Goal: Information Seeking & Learning: Check status

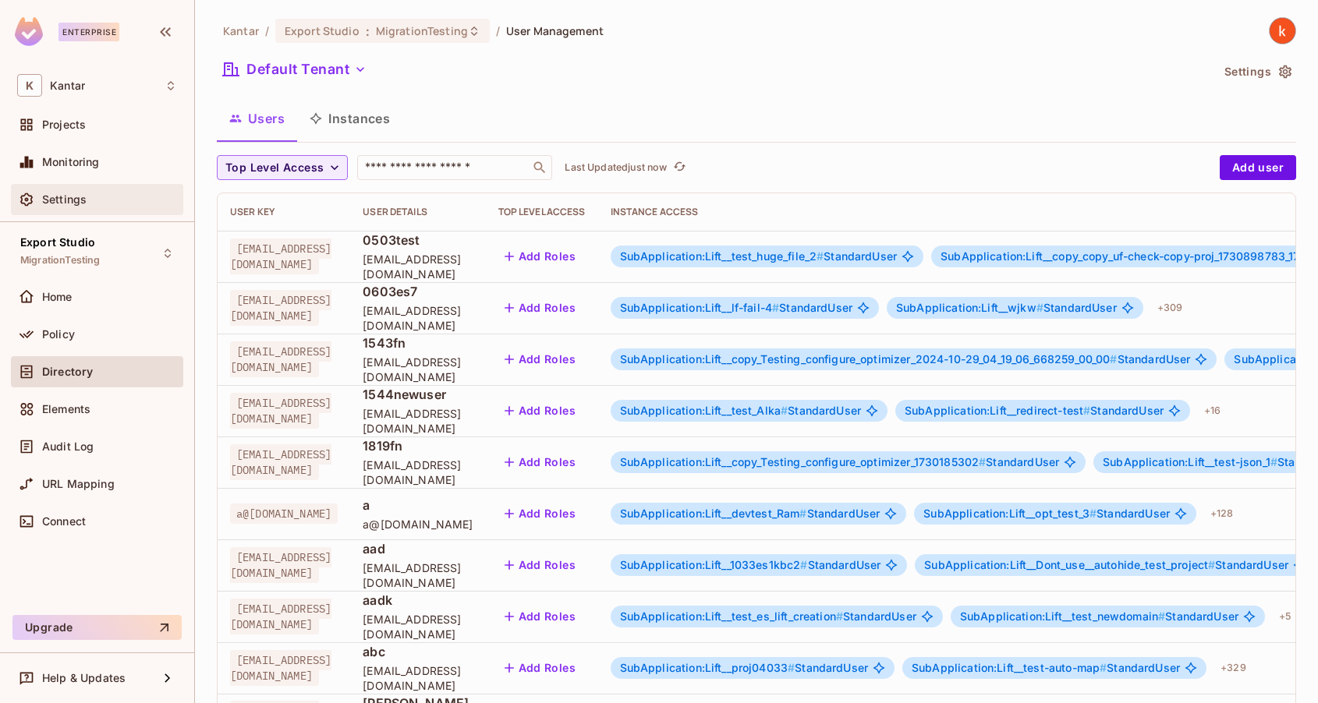
click at [56, 190] on div "Settings" at bounding box center [97, 199] width 160 height 19
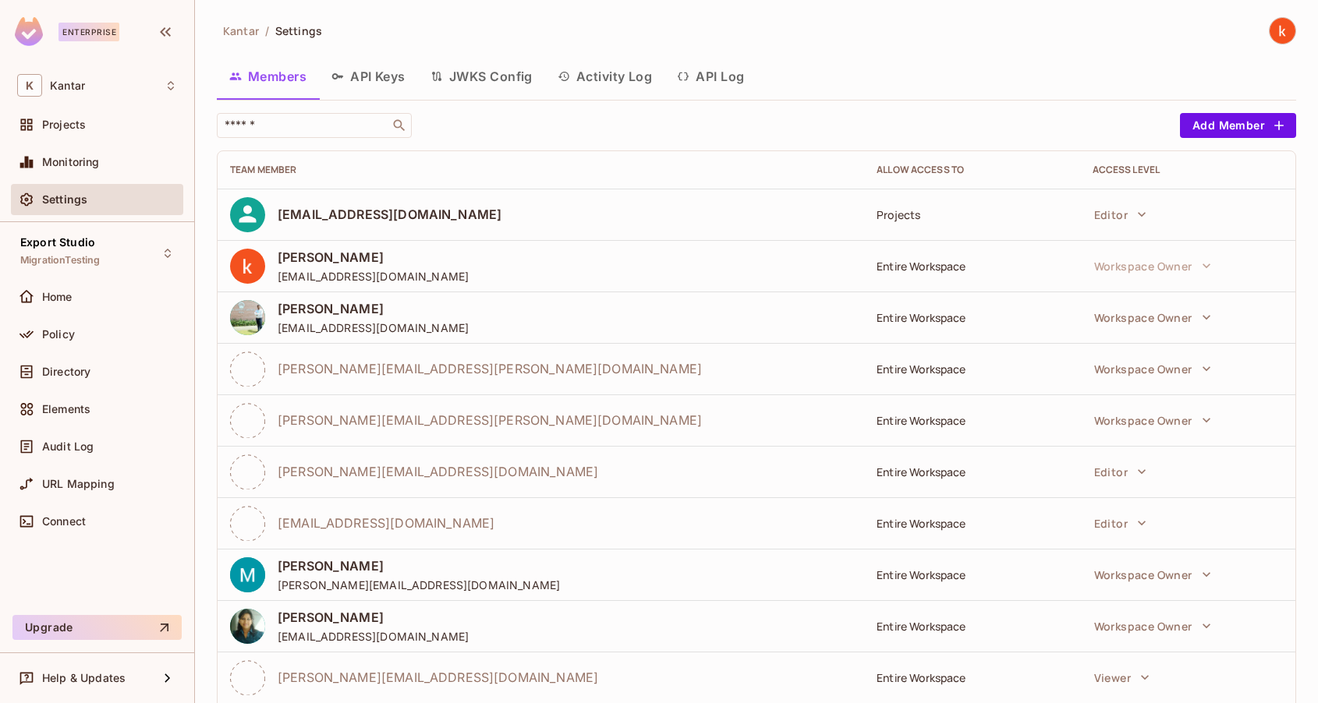
click at [728, 73] on button "API Log" at bounding box center [710, 76] width 92 height 39
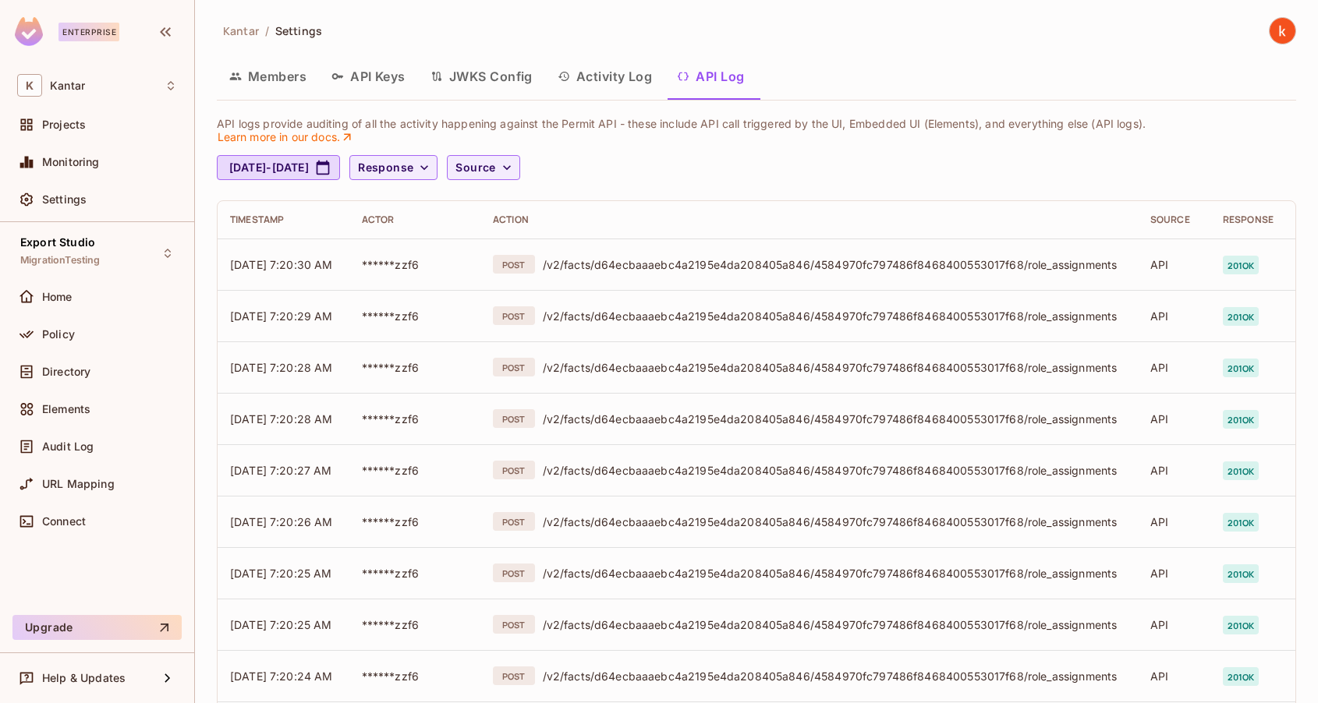
click at [599, 78] on button "Activity Log" at bounding box center [605, 76] width 120 height 39
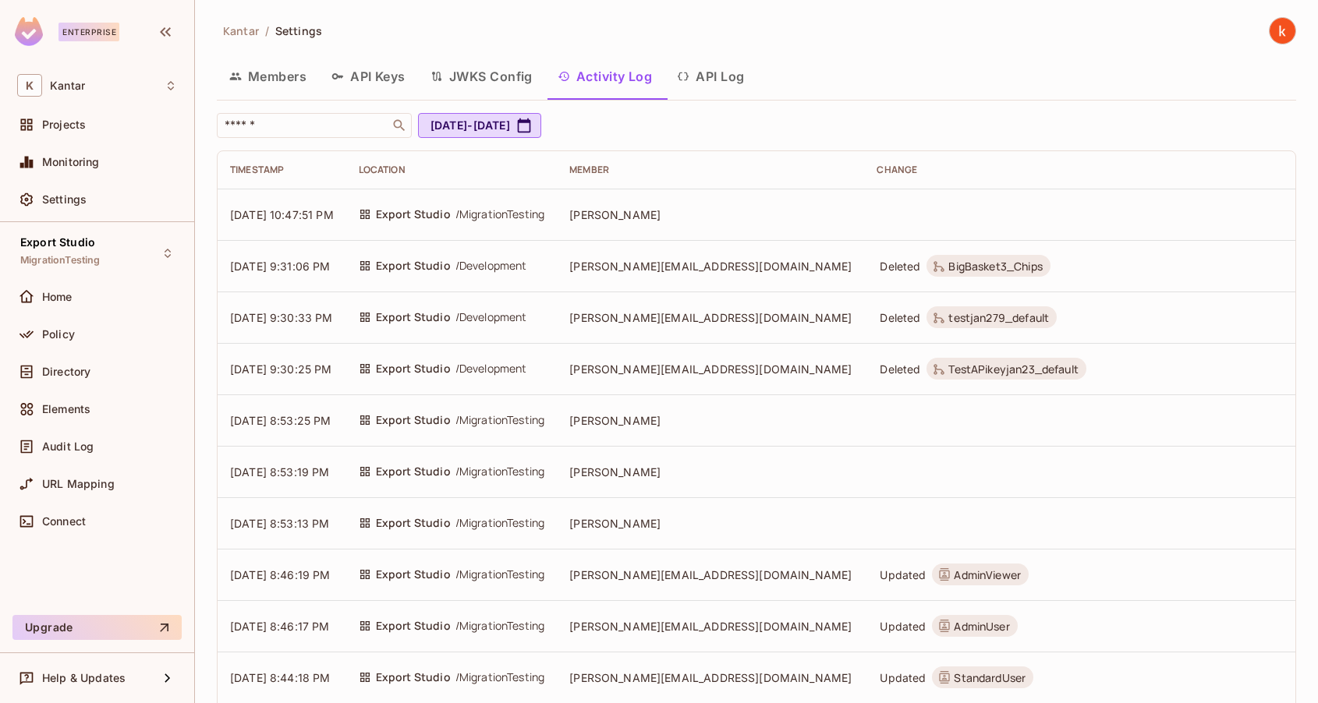
click at [736, 73] on button "API Log" at bounding box center [710, 76] width 92 height 39
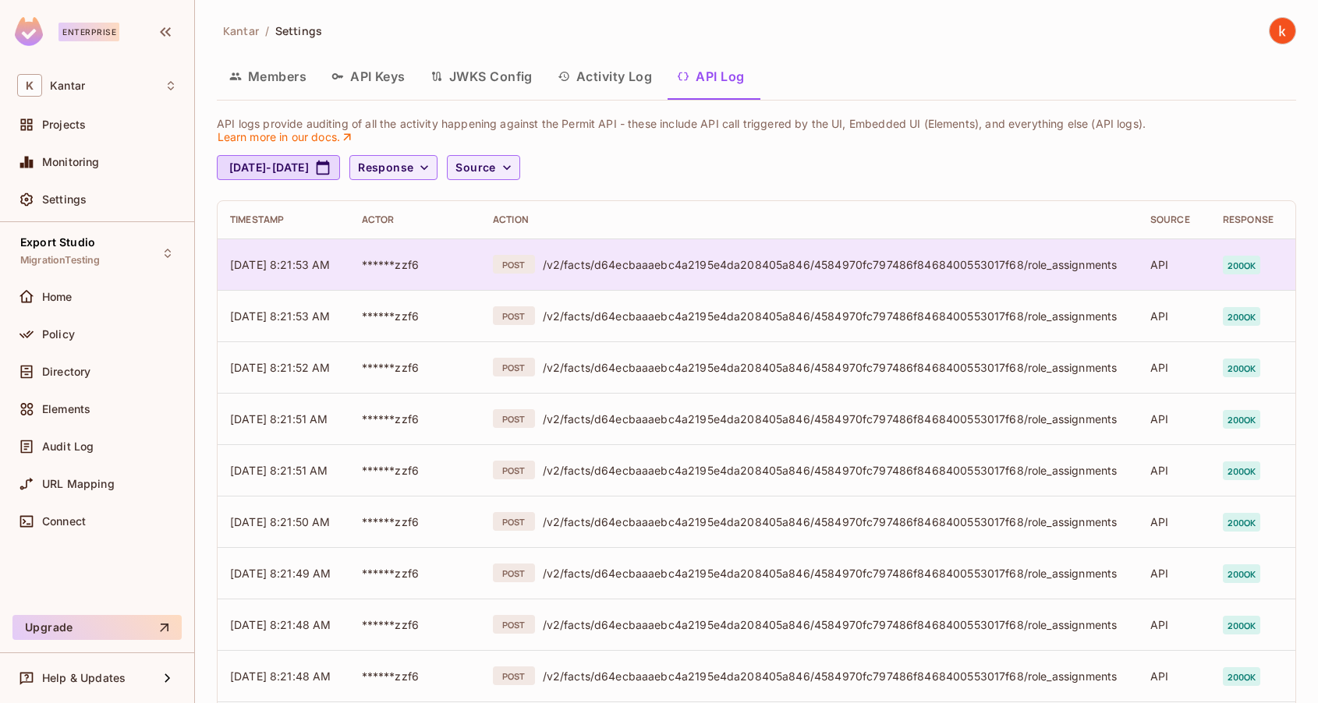
click at [1248, 266] on span "200 ok" at bounding box center [1242, 265] width 38 height 19
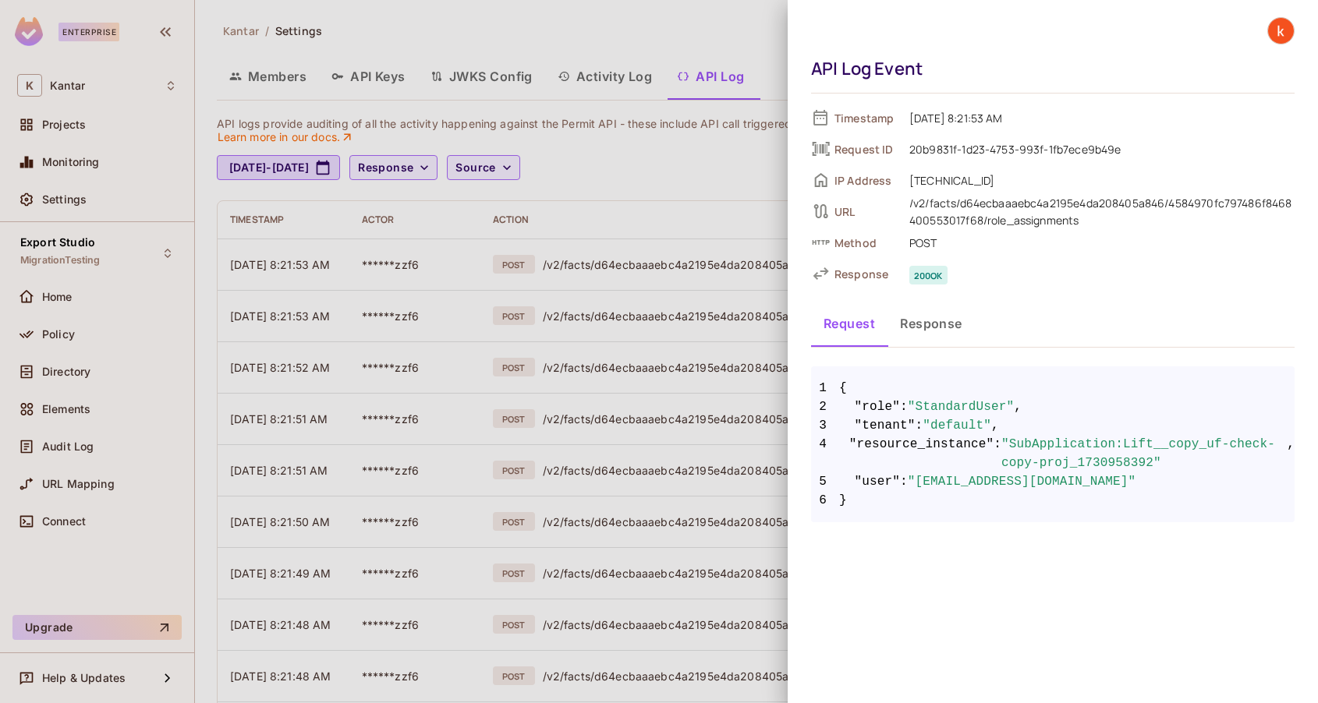
drag, startPoint x: 924, startPoint y: 481, endPoint x: 1163, endPoint y: 482, distance: 238.6
click at [1136, 482] on span ""vijay.pachaiyapillai@kantar.com"" at bounding box center [1022, 482] width 228 height 19
